Goal: Task Accomplishment & Management: Use online tool/utility

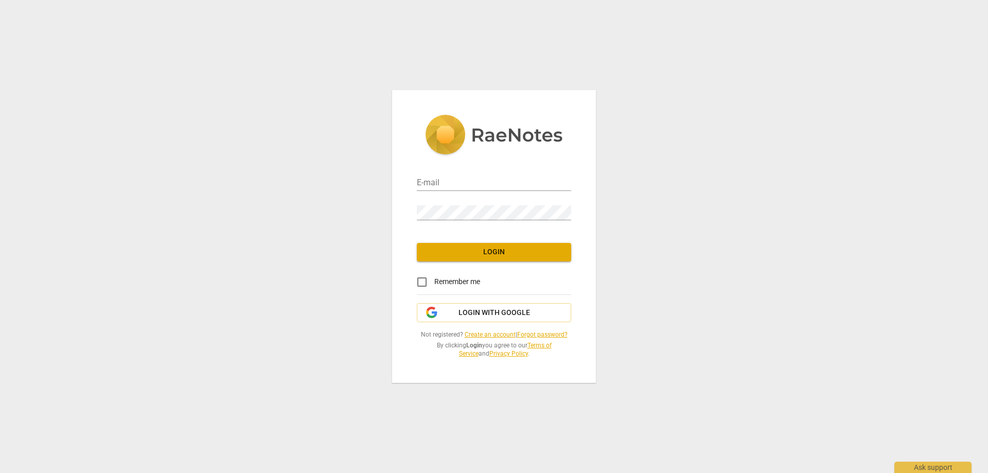
type input "[EMAIL_ADDRESS][DOMAIN_NAME]"
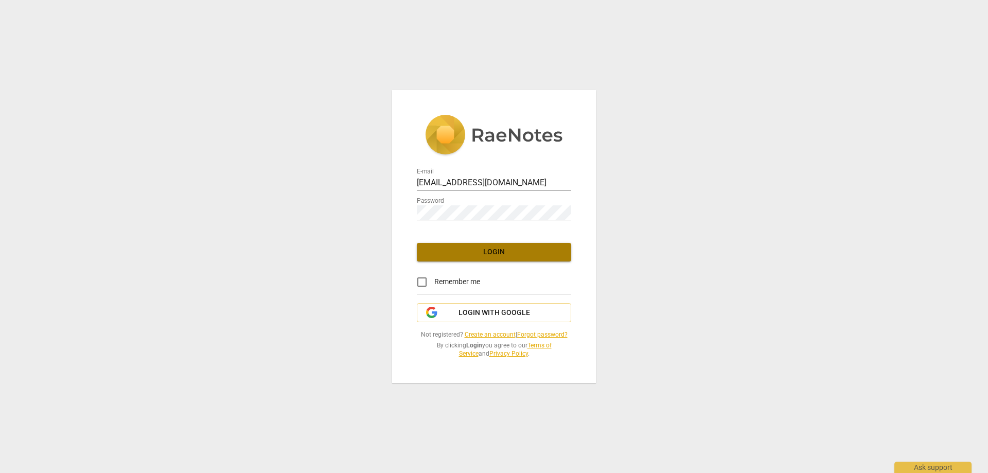
click at [453, 253] on span "Login" at bounding box center [494, 252] width 138 height 10
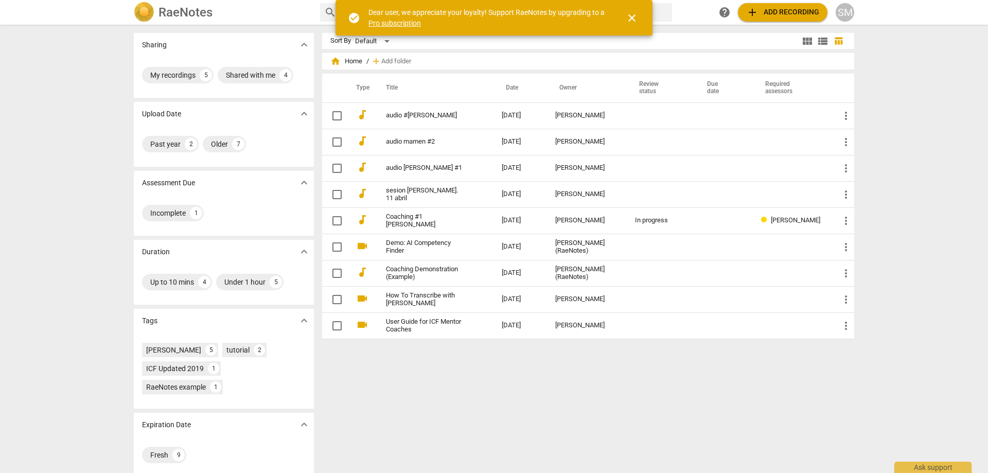
click at [769, 9] on span "add Add recording" at bounding box center [782, 12] width 73 height 12
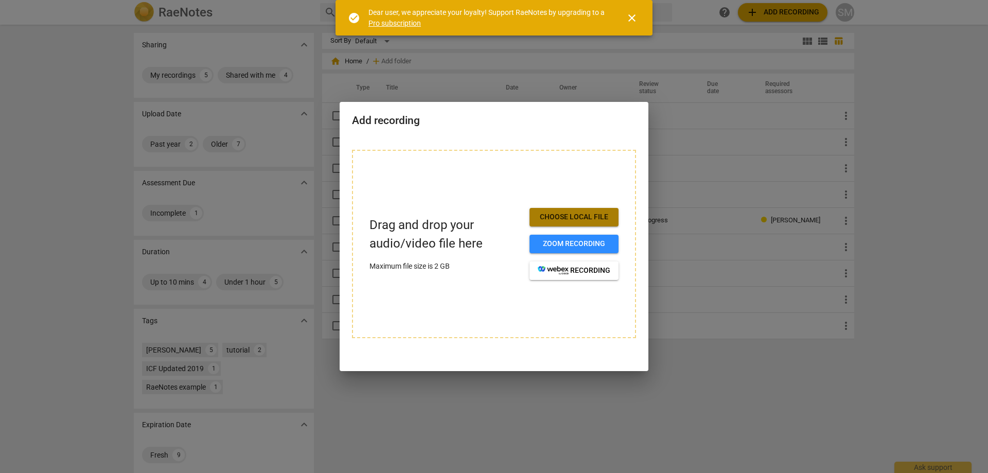
click at [574, 215] on span "Choose local file" at bounding box center [574, 217] width 73 height 10
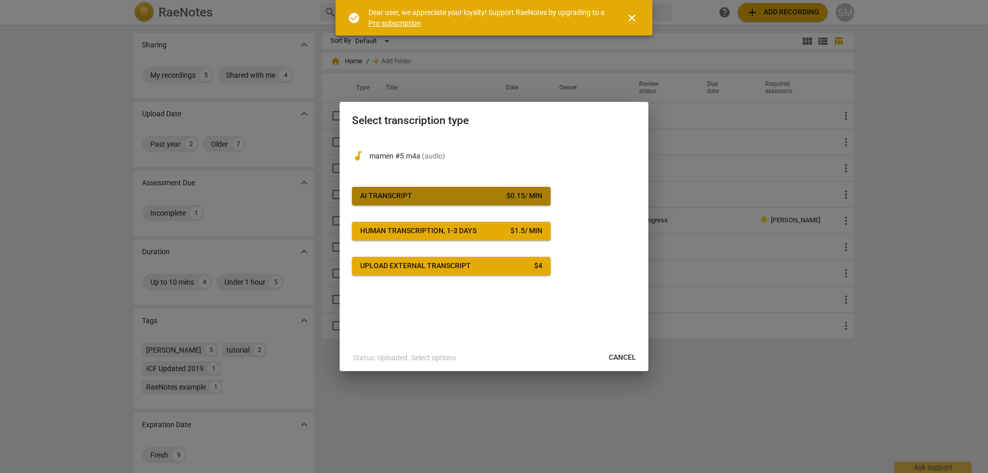
click at [461, 194] on span "AI Transcript $ 0.15 / min" at bounding box center [451, 196] width 182 height 10
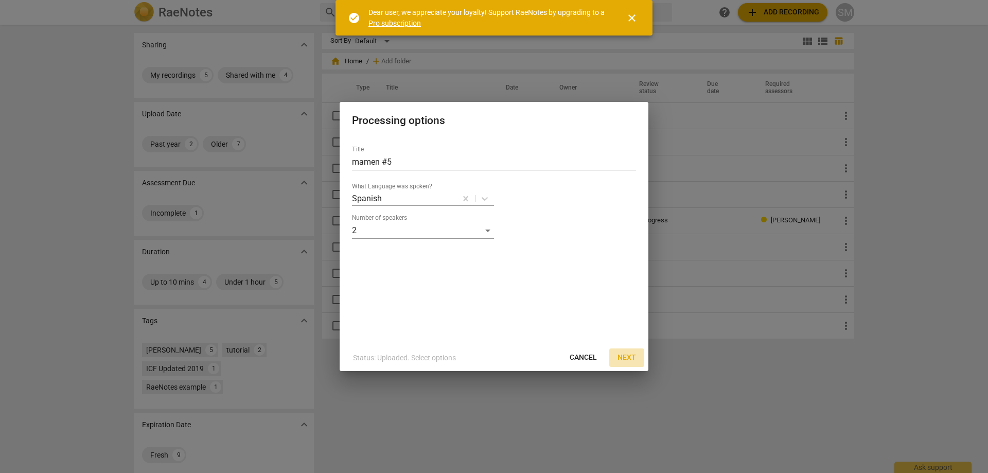
click at [627, 357] on span "Next" at bounding box center [626, 357] width 19 height 10
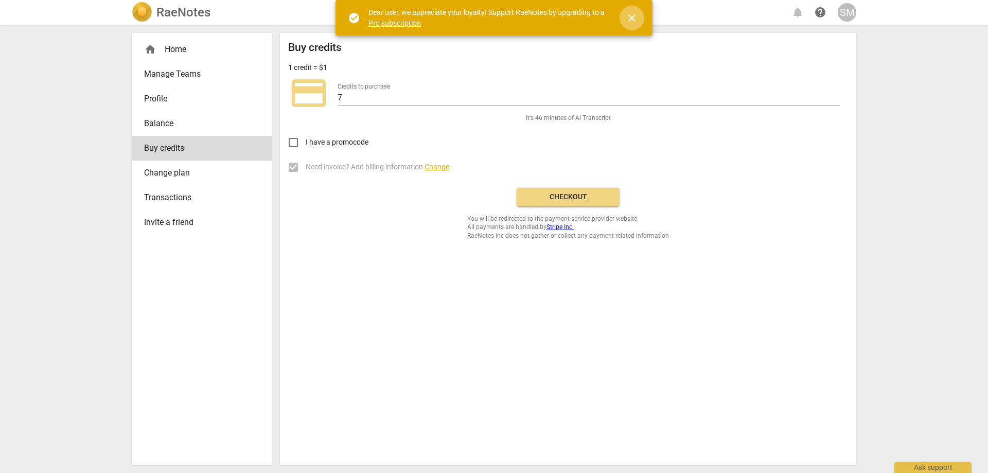
click at [628, 24] on button "close" at bounding box center [631, 18] width 25 height 25
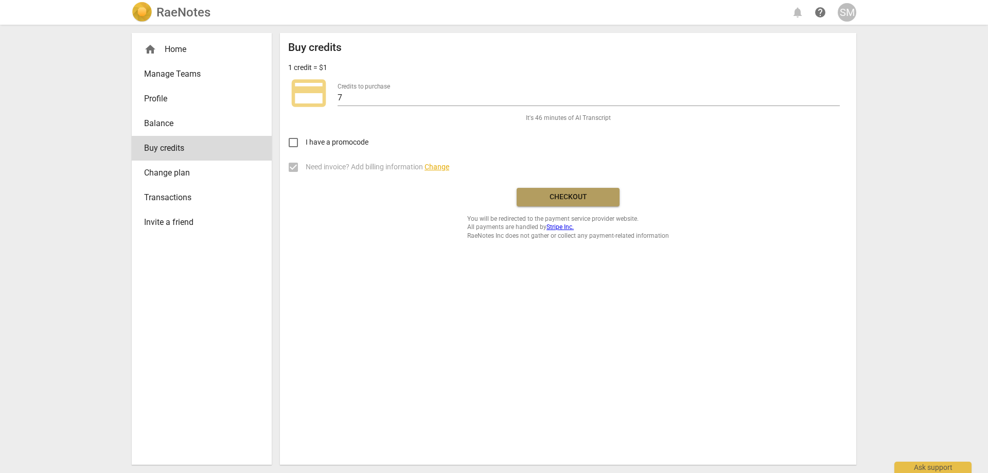
click at [604, 198] on span "Checkout" at bounding box center [568, 197] width 86 height 10
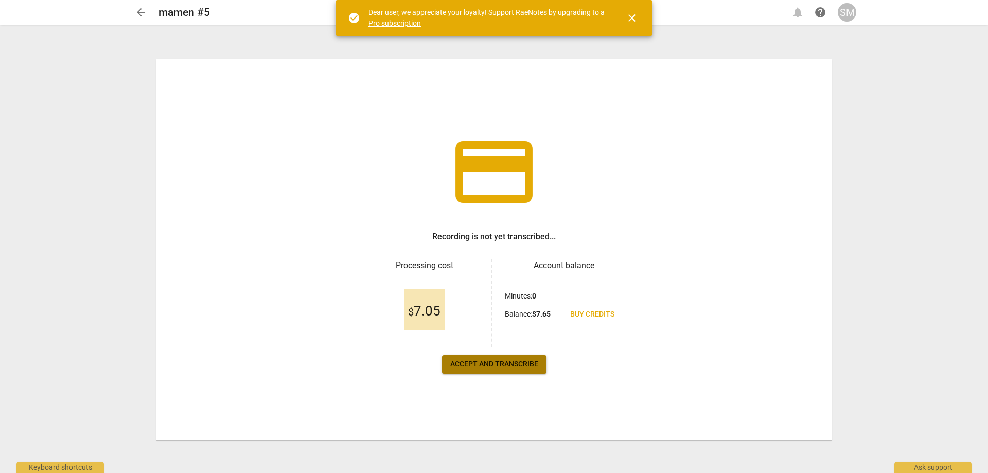
click at [520, 366] on span "Accept and transcribe" at bounding box center [494, 364] width 88 height 10
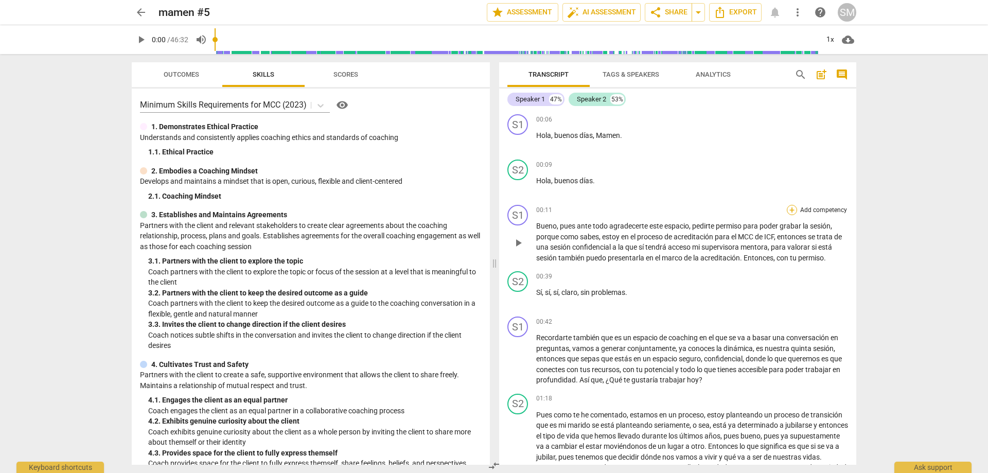
click at [792, 212] on div "+" at bounding box center [791, 210] width 10 height 10
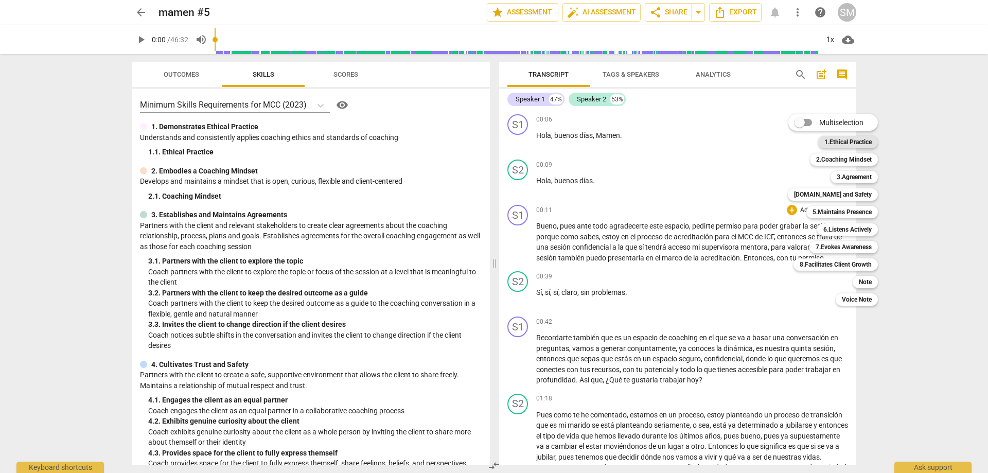
click at [831, 139] on b "1.Ethical Practice" at bounding box center [847, 142] width 47 height 12
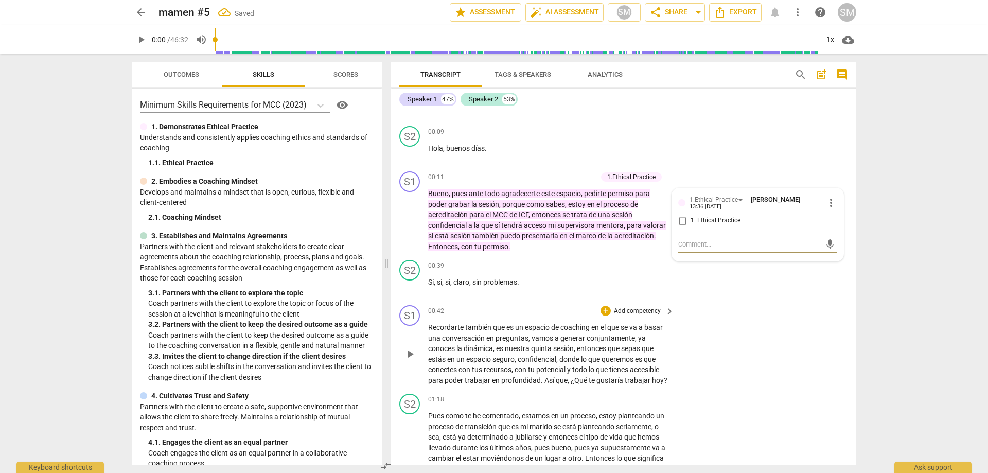
scroll to position [51, 0]
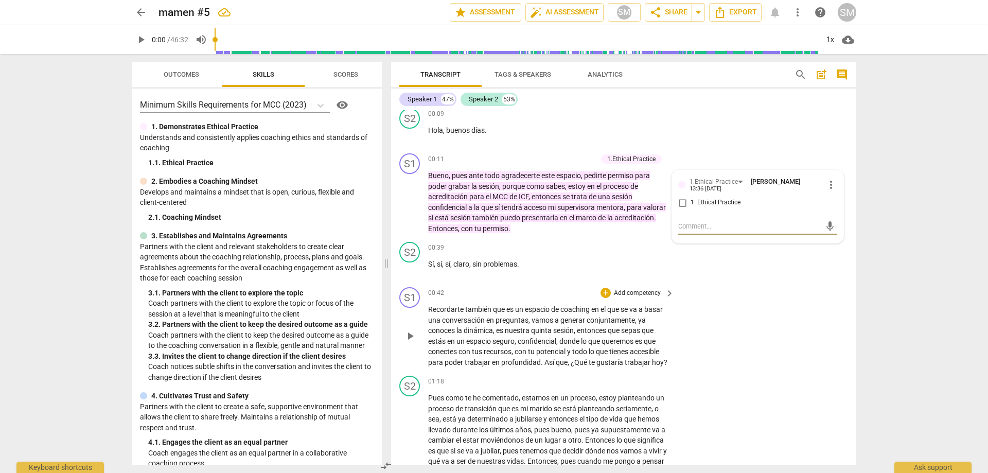
click at [666, 293] on span "keyboard_arrow_right" at bounding box center [669, 293] width 12 height 12
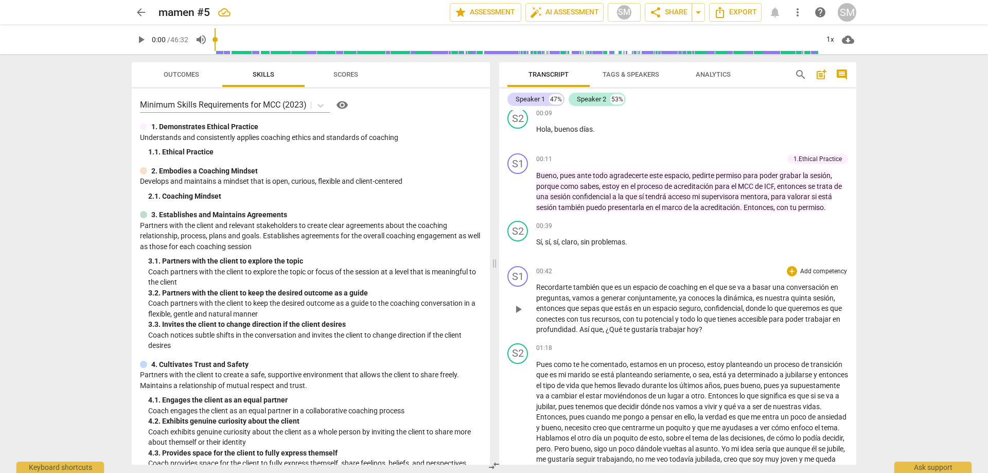
click at [799, 272] on p "Add competency" at bounding box center [823, 271] width 49 height 9
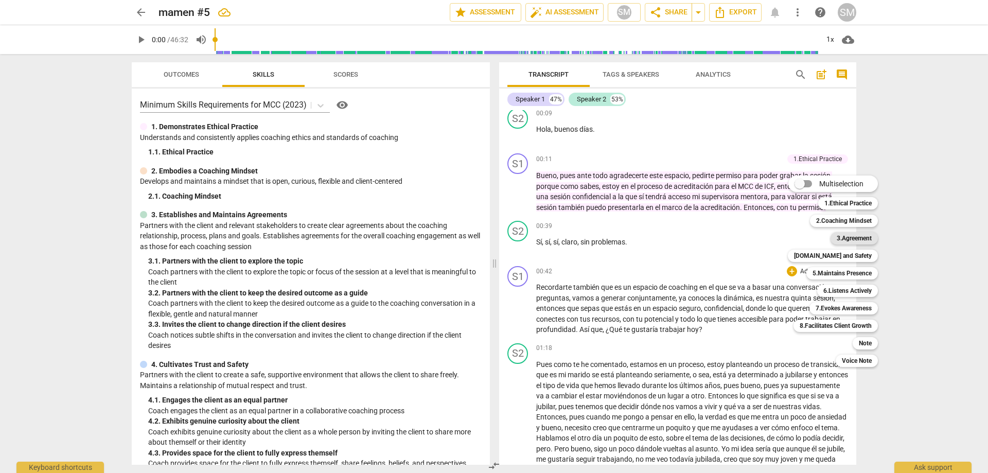
click at [847, 236] on b "3.Agreement" at bounding box center [853, 238] width 35 height 12
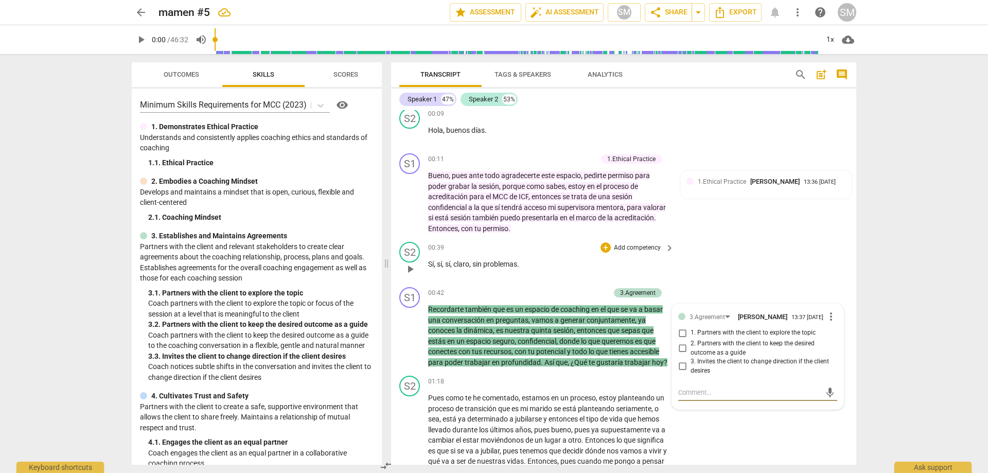
click at [737, 257] on div "S2 play_arrow pause 00:39 + Add competency keyboard_arrow_right Sí , sí , sí , …" at bounding box center [623, 260] width 465 height 45
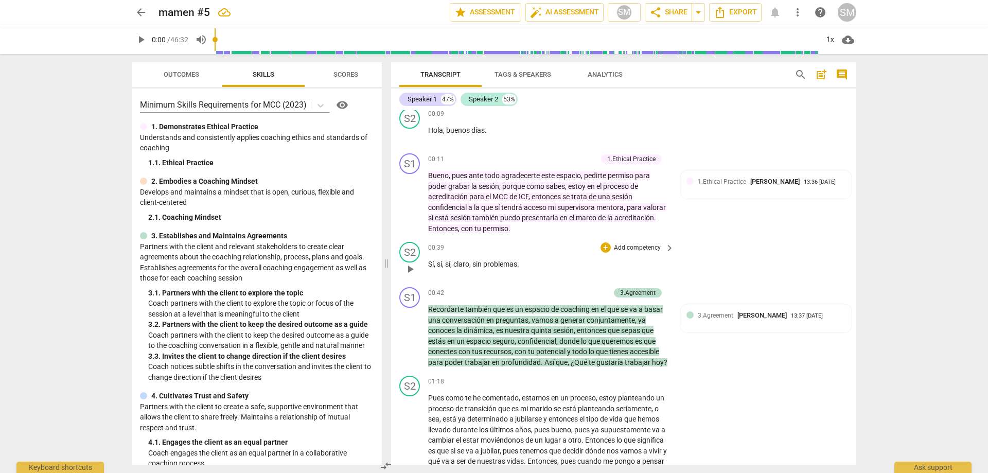
click at [740, 267] on div "S2 play_arrow pause 00:39 + Add competency keyboard_arrow_right Sí , sí , sí , …" at bounding box center [623, 260] width 465 height 45
click at [756, 406] on div "S2 play_arrow pause 01:18 + Add competency keyboard_arrow_right Pues como te he…" at bounding box center [623, 473] width 465 height 205
